Goal: Find specific page/section: Find specific page/section

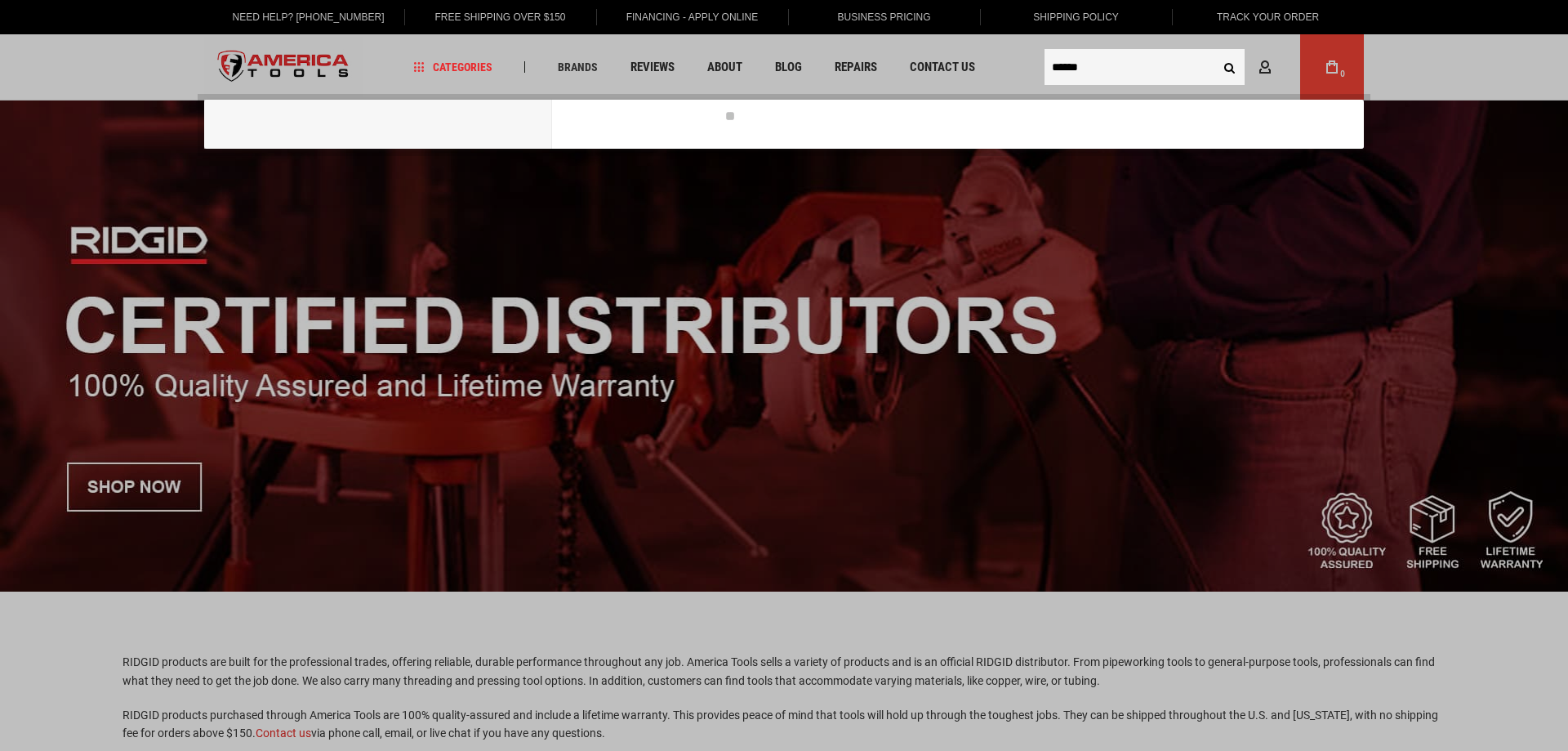
type input "******"
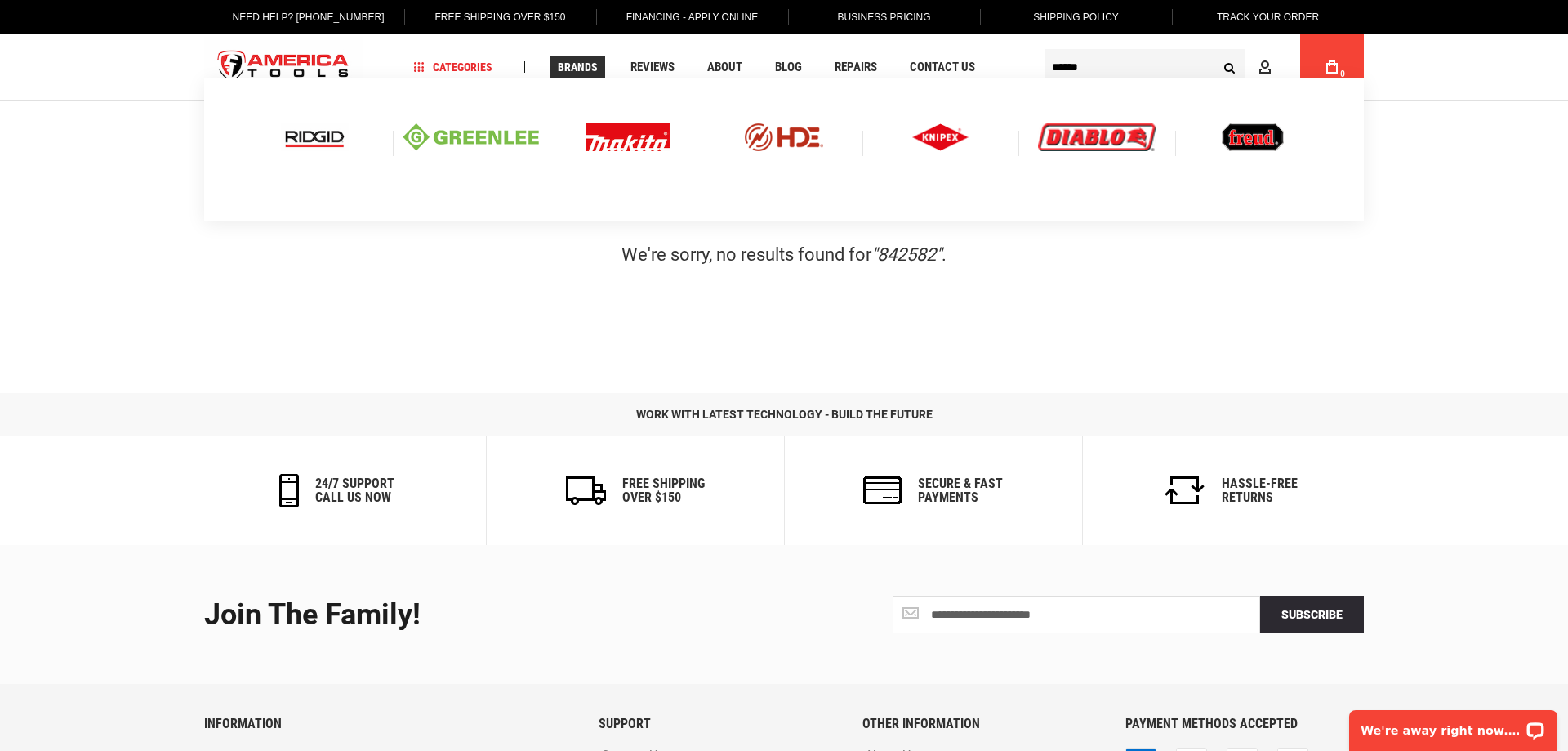
click at [314, 138] on img at bounding box center [314, 136] width 68 height 28
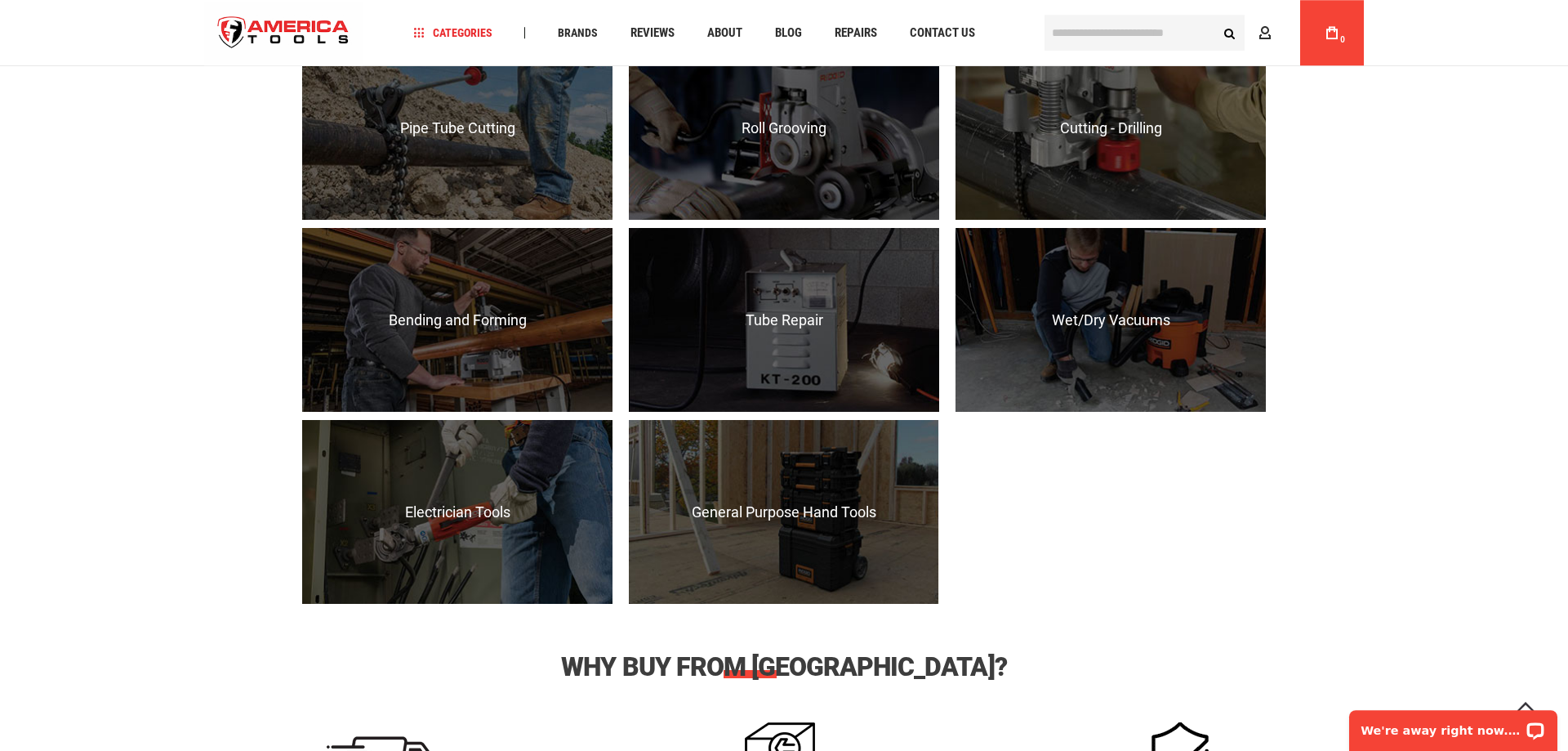
scroll to position [1666, 0]
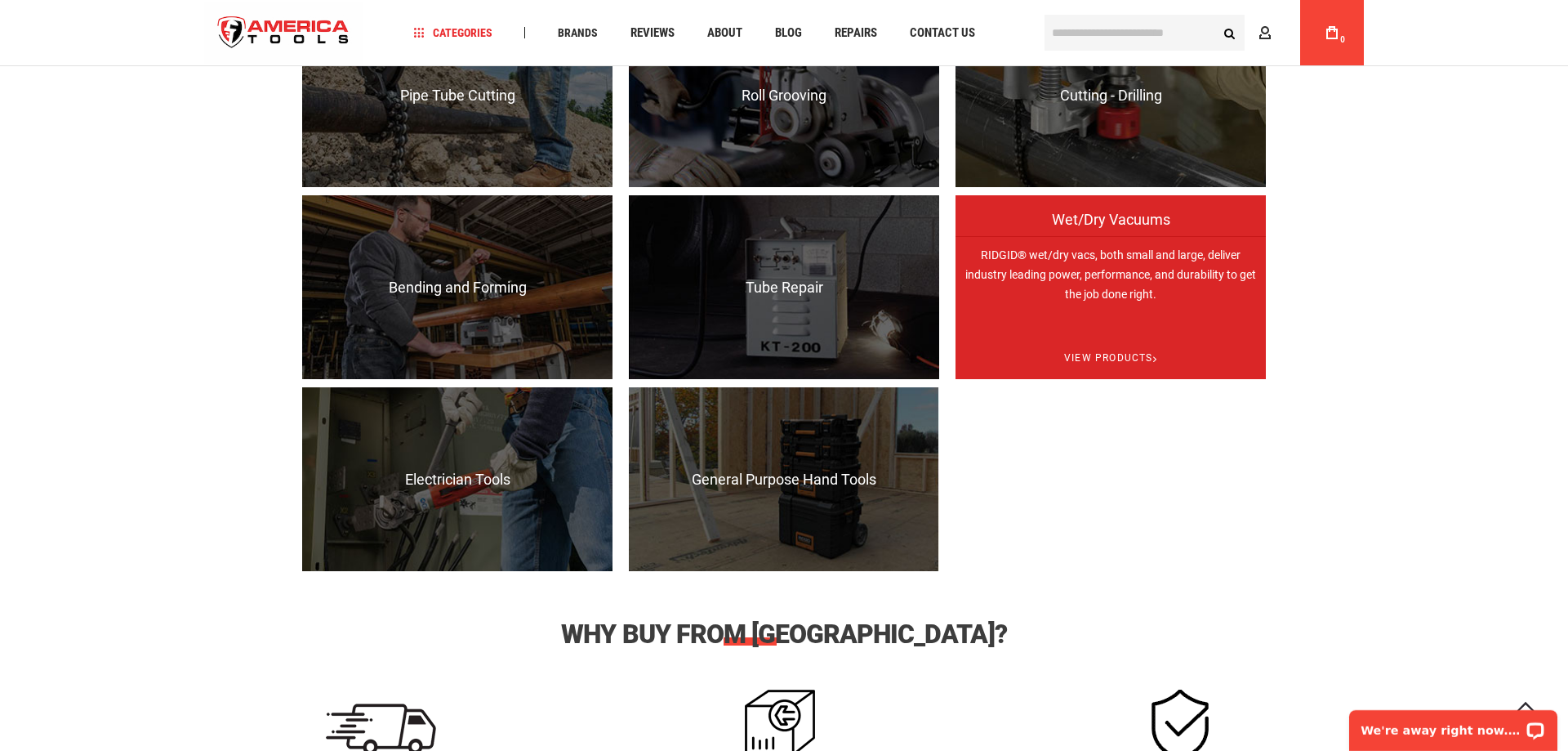
click at [1081, 306] on div "RIDGID® wet/dry vacs, both small and large, deliver industry leading power, per…" at bounding box center [1111, 287] width 310 height 184
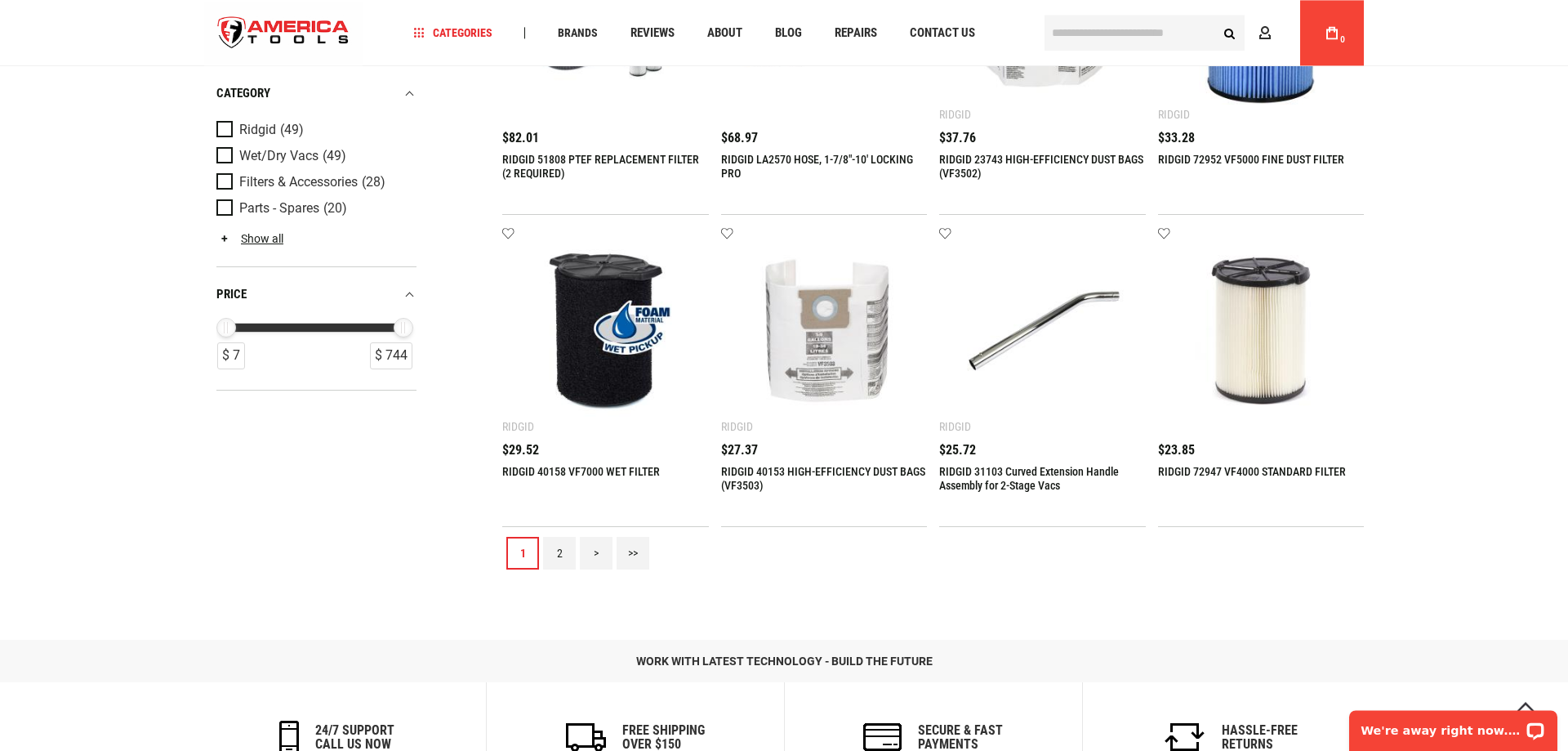
scroll to position [1750, 0]
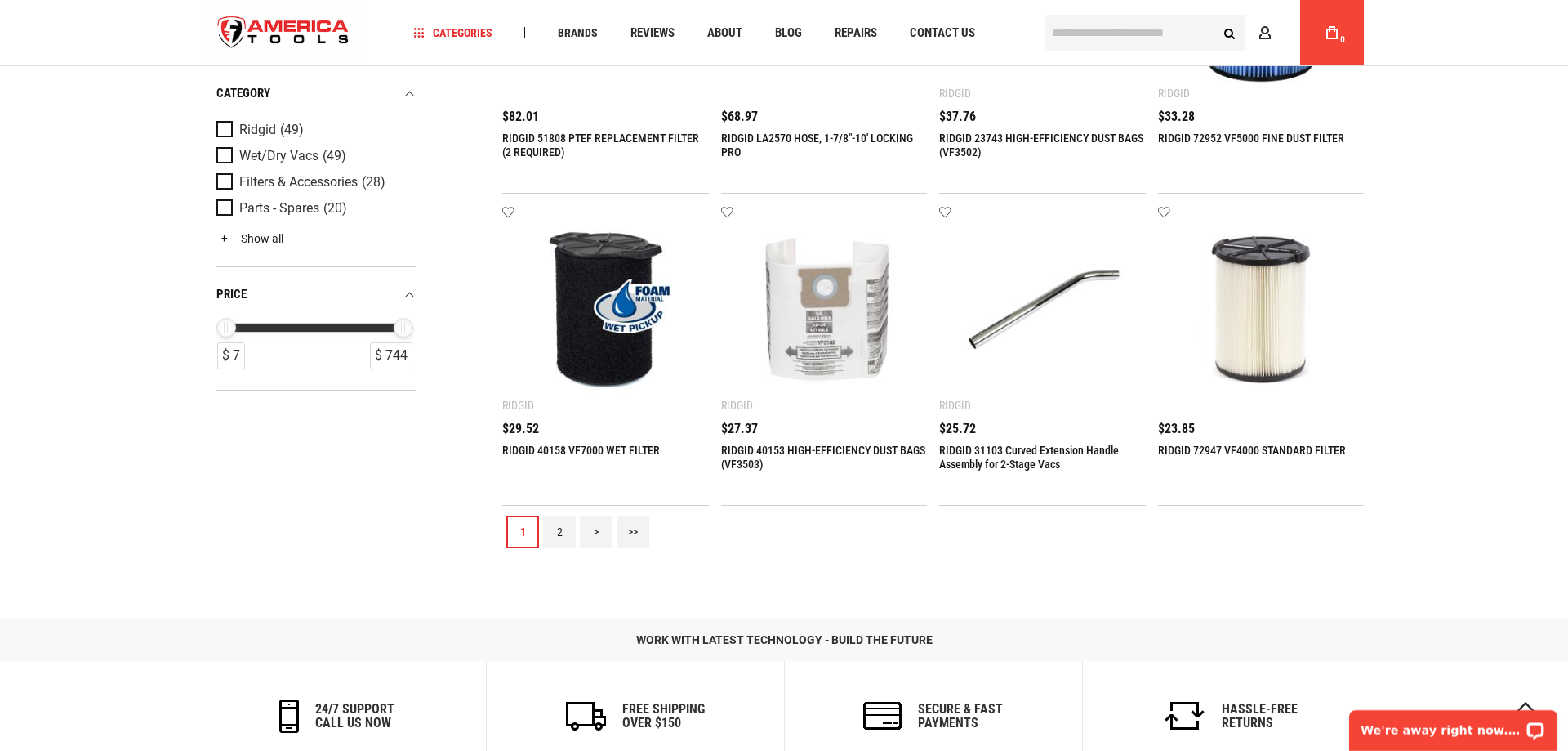
click at [544, 548] on link "2" at bounding box center [559, 531] width 33 height 33
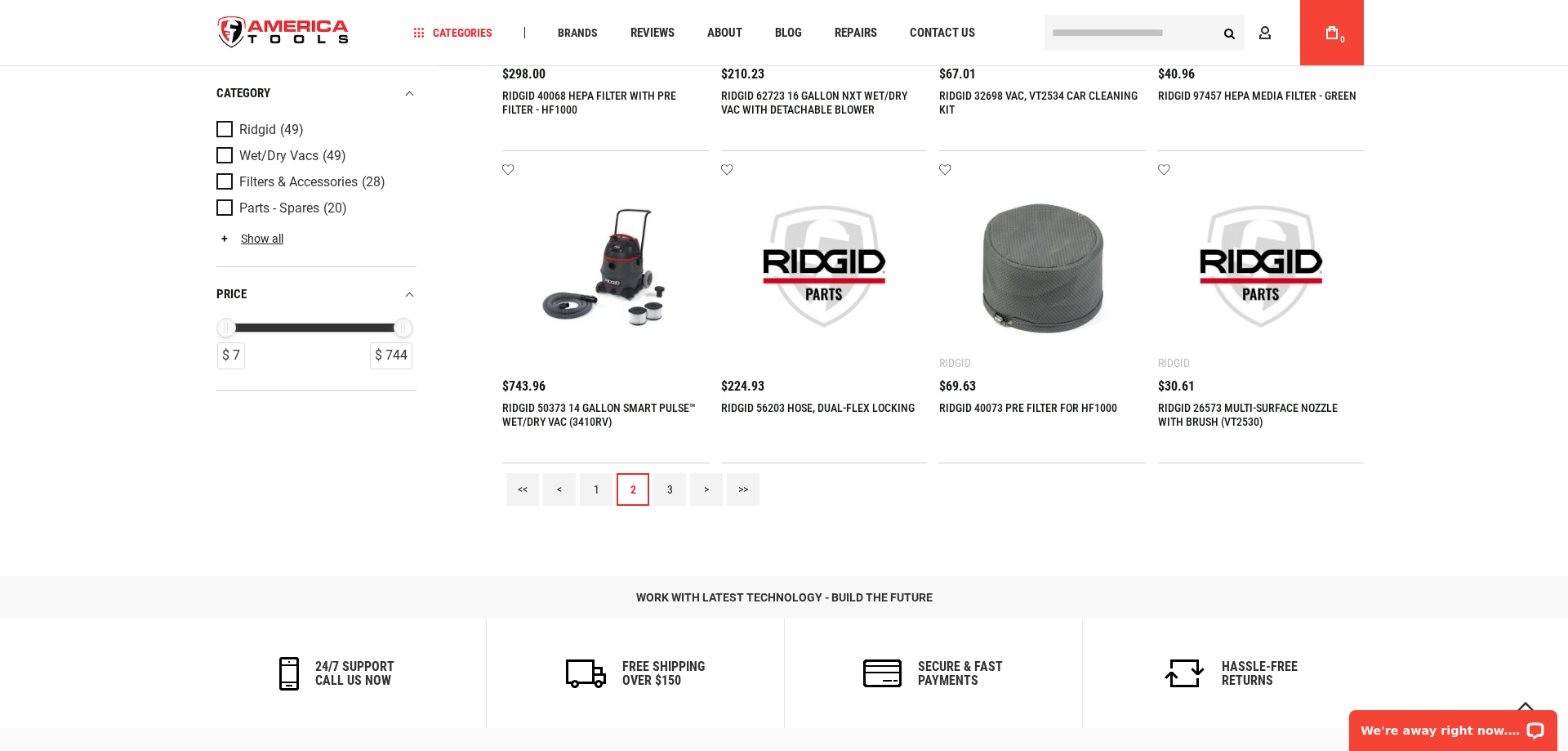
scroll to position [1833, 0]
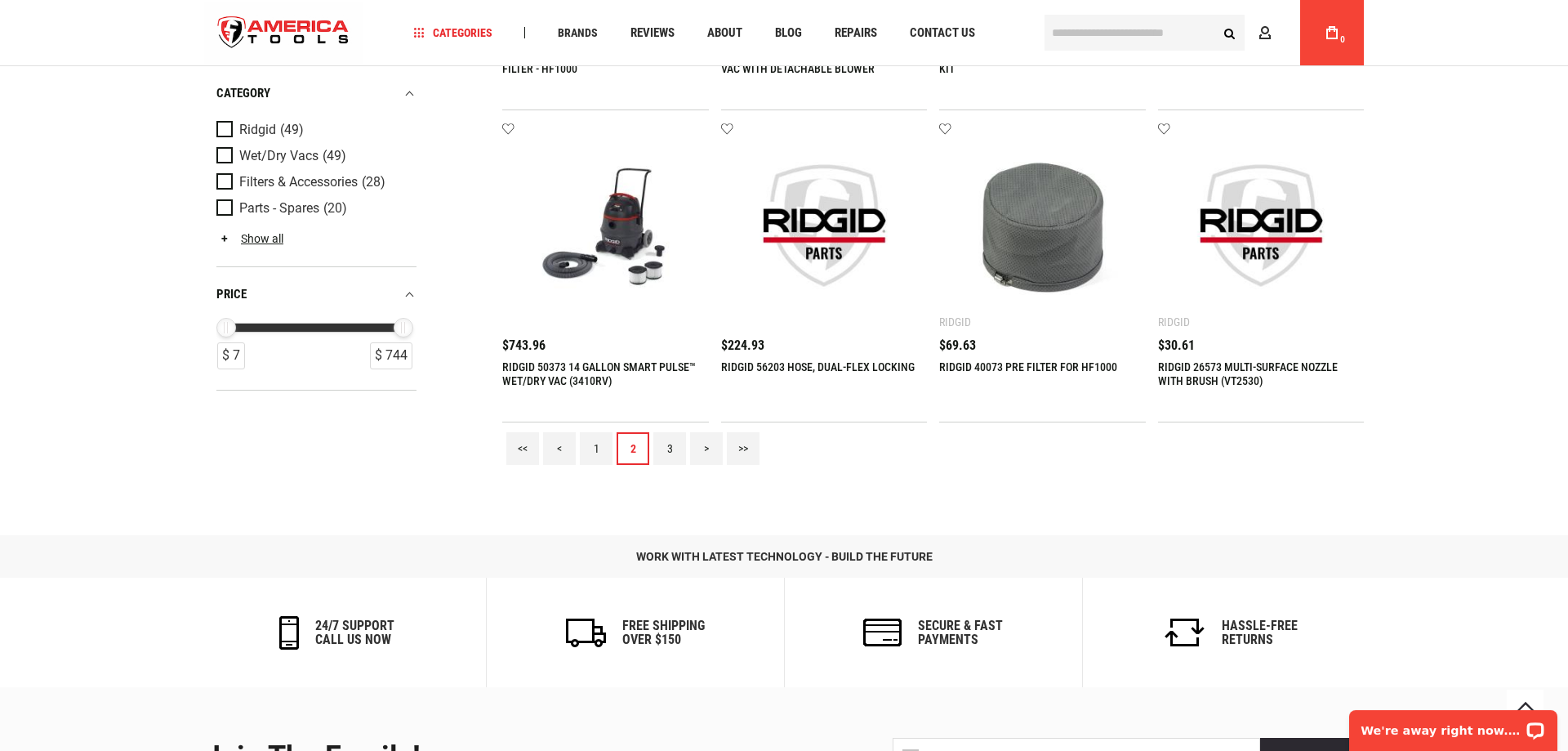
click at [664, 465] on link "3" at bounding box center [669, 448] width 33 height 33
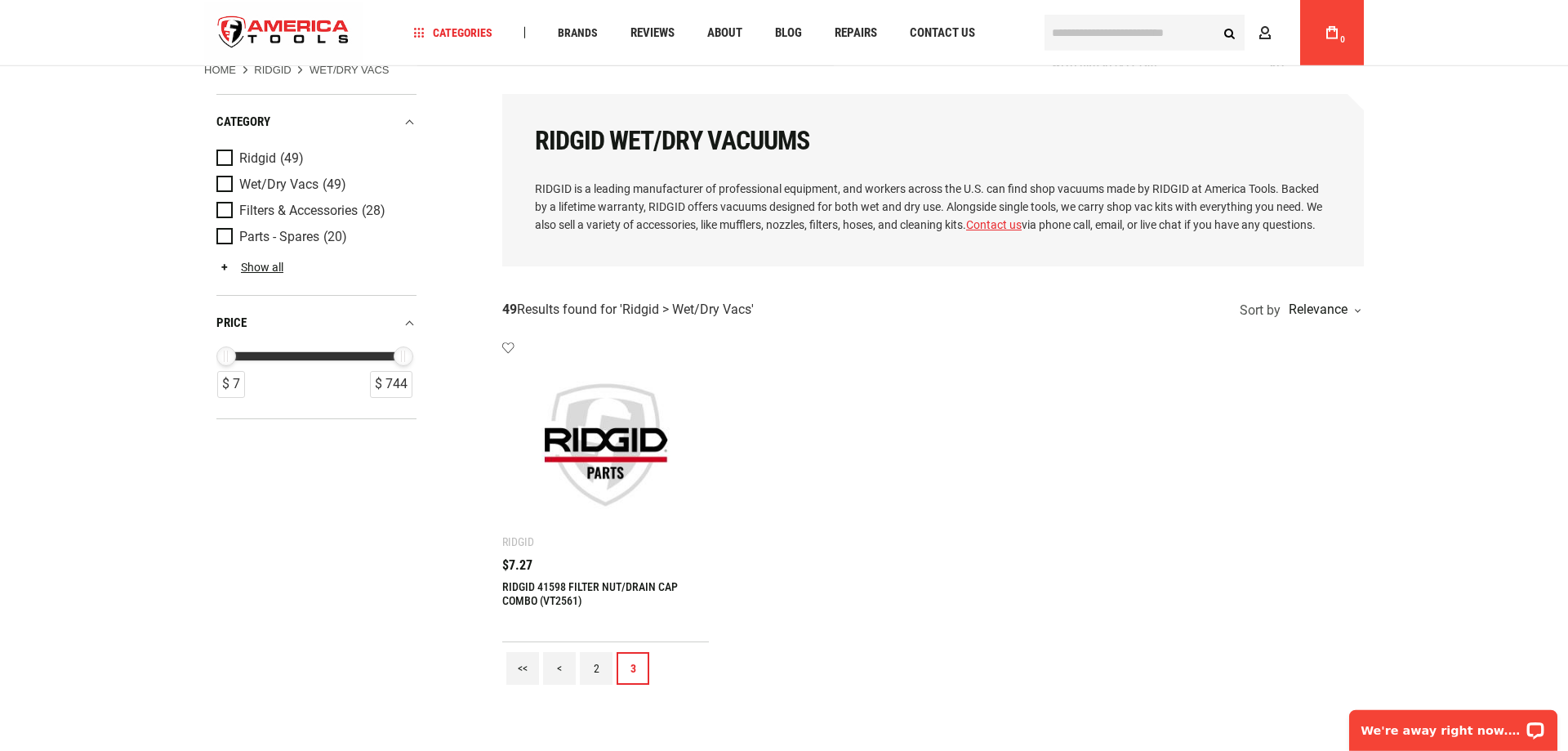
scroll to position [84, 0]
